Goal: Task Accomplishment & Management: Use online tool/utility

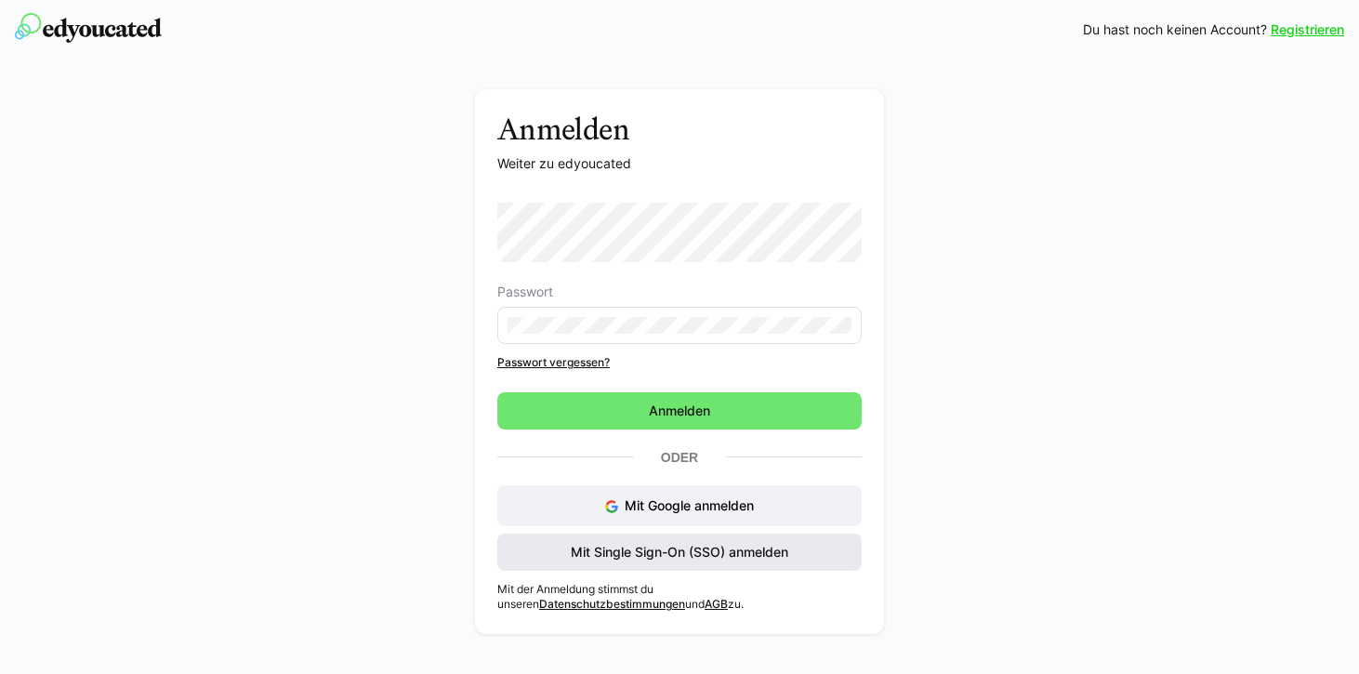
click at [588, 560] on span "Mit Single Sign-On (SSO) anmelden" at bounding box center [679, 552] width 223 height 19
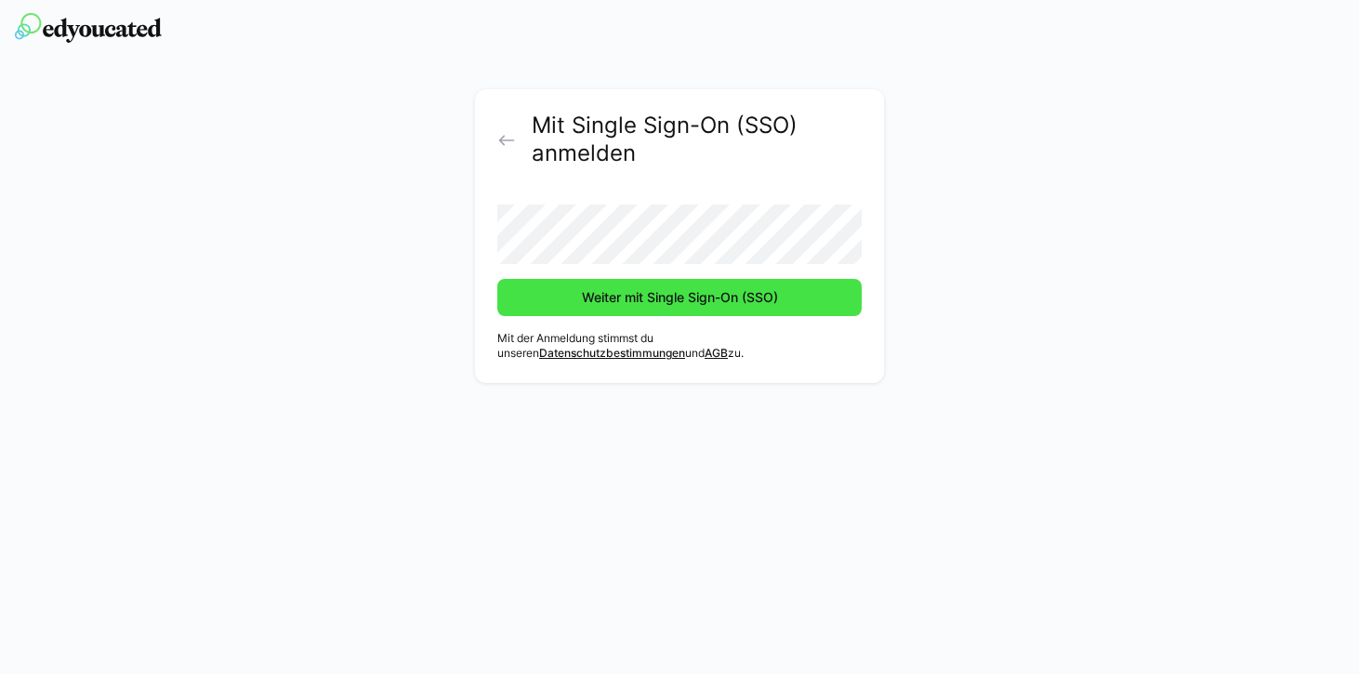
click at [607, 306] on span "Weiter mit Single Sign-On (SSO)" at bounding box center [680, 297] width 202 height 19
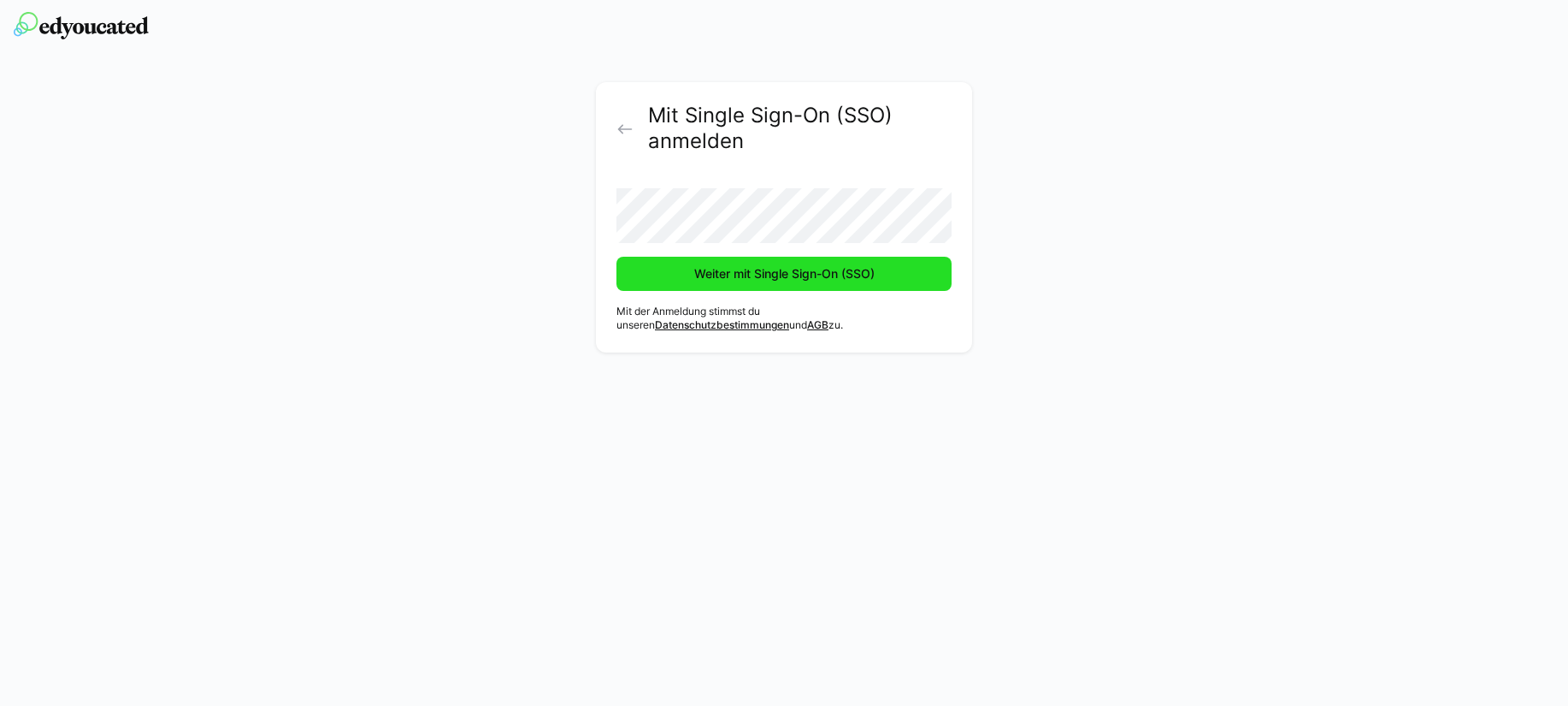
click at [692, 281] on span "Weiter mit Single Sign-On (SSO)" at bounding box center [785, 273] width 186 height 17
